Goal: Information Seeking & Learning: Learn about a topic

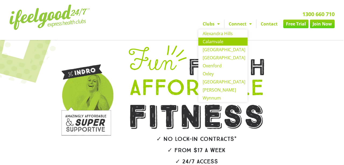
click at [218, 41] on link "Calamvale" at bounding box center [222, 42] width 49 height 8
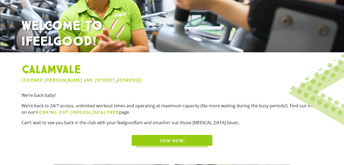
scroll to position [91, 0]
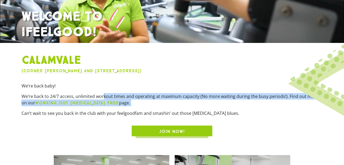
drag, startPoint x: 102, startPoint y: 94, endPoint x: 115, endPoint y: 107, distance: 17.7
click at [115, 107] on div "We’re back baby! We’re back to 24/7 access, unlimited workout times and operati…" at bounding box center [172, 102] width 301 height 38
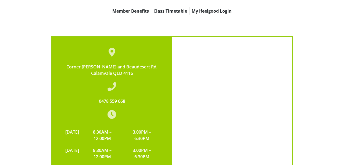
scroll to position [1570, 0]
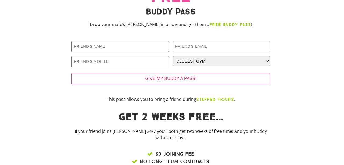
scroll to position [40, 0]
click at [208, 62] on select "CLOSEST GYM [GEOGRAPHIC_DATA] Calamvale [GEOGRAPHIC_DATA] [GEOGRAPHIC_DATA] [GE…" at bounding box center [221, 61] width 97 height 10
select select "Calamvale"
click at [173, 56] on select "CLOSEST GYM [GEOGRAPHIC_DATA] Calamvale [GEOGRAPHIC_DATA] [GEOGRAPHIC_DATA] [GE…" at bounding box center [221, 61] width 97 height 10
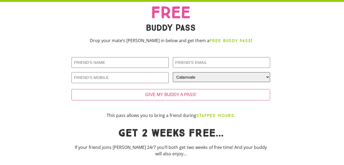
scroll to position [0, 0]
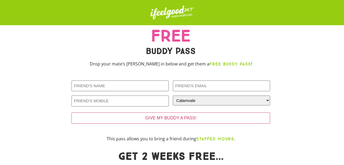
click at [165, 13] on img at bounding box center [172, 13] width 47 height 20
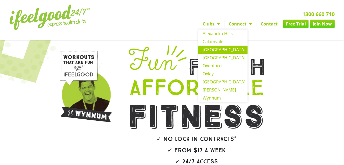
click at [222, 49] on link "[GEOGRAPHIC_DATA]" at bounding box center [222, 50] width 49 height 8
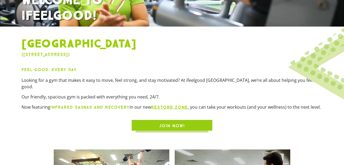
scroll to position [108, 0]
